Goal: Information Seeking & Learning: Learn about a topic

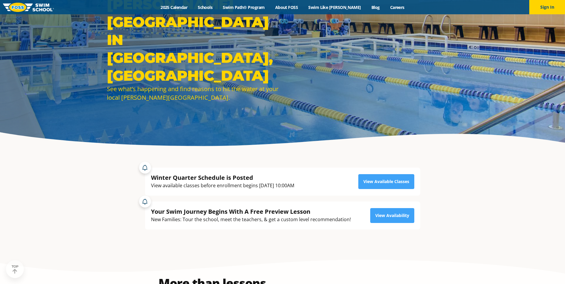
scroll to position [60, 0]
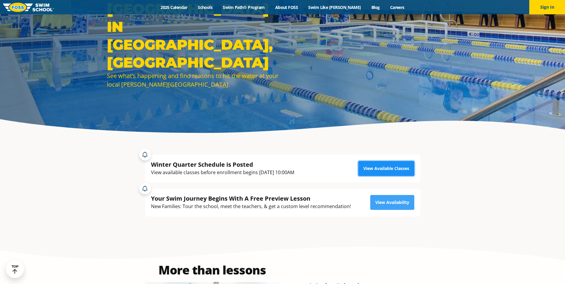
click at [388, 168] on link "View Available Classes" at bounding box center [386, 168] width 56 height 15
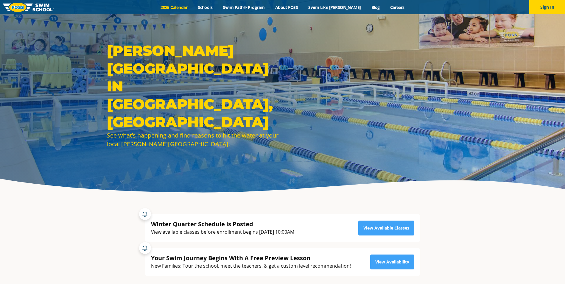
click at [180, 6] on link "2025 Calendar" at bounding box center [174, 7] width 37 height 6
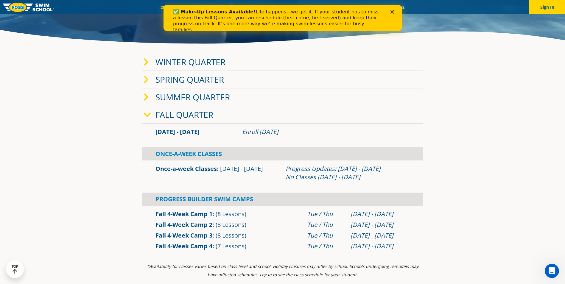
click at [148, 116] on icon at bounding box center [147, 115] width 7 height 8
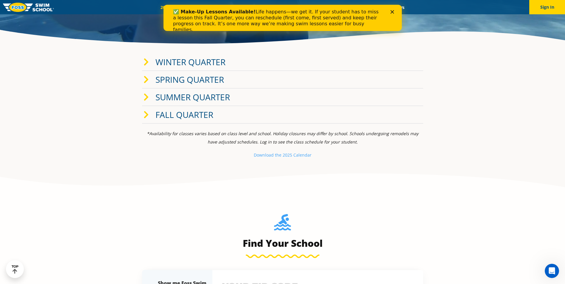
click at [148, 116] on icon at bounding box center [146, 115] width 5 height 8
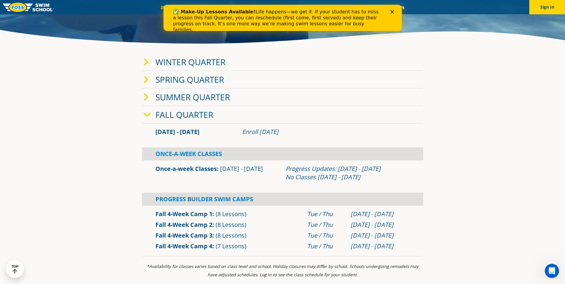
click at [150, 61] on span at bounding box center [150, 62] width 12 height 9
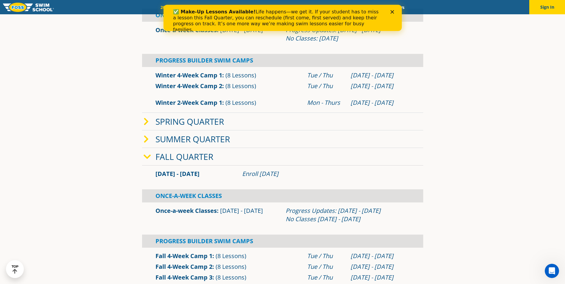
scroll to position [268, 0]
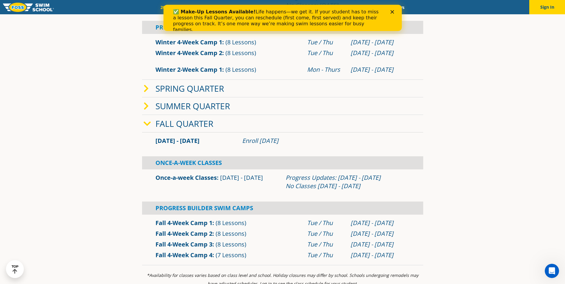
click at [148, 90] on icon at bounding box center [146, 89] width 5 height 8
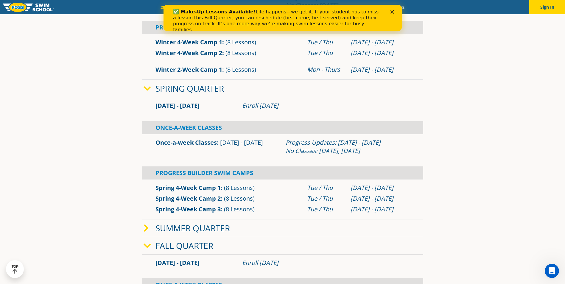
click at [148, 90] on icon at bounding box center [147, 89] width 7 height 8
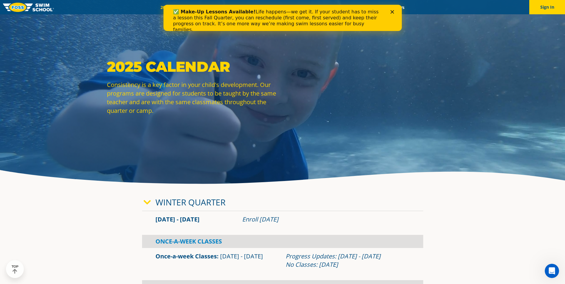
scroll to position [0, 0]
